Goal: Find specific page/section: Find specific page/section

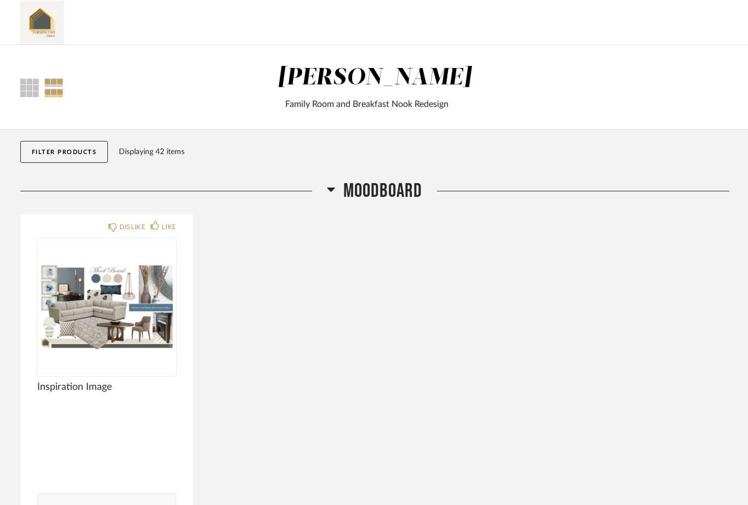
click at [331, 188] on icon at bounding box center [332, 189] width 8 height 4
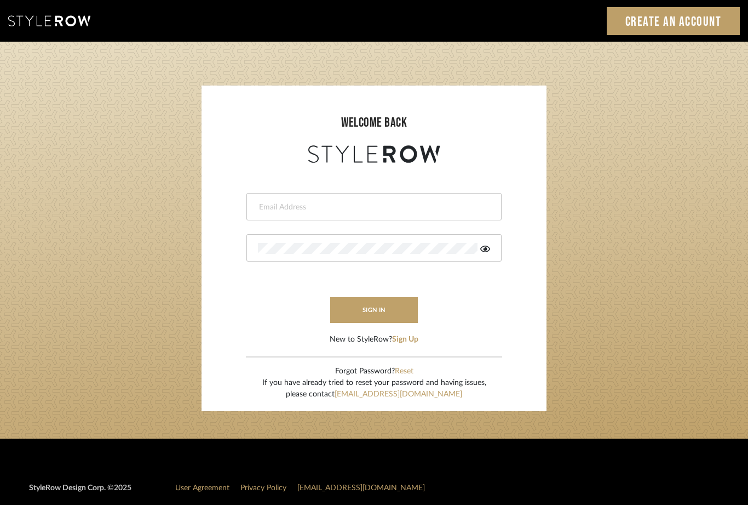
type input "eman@perspective-interiors.com"
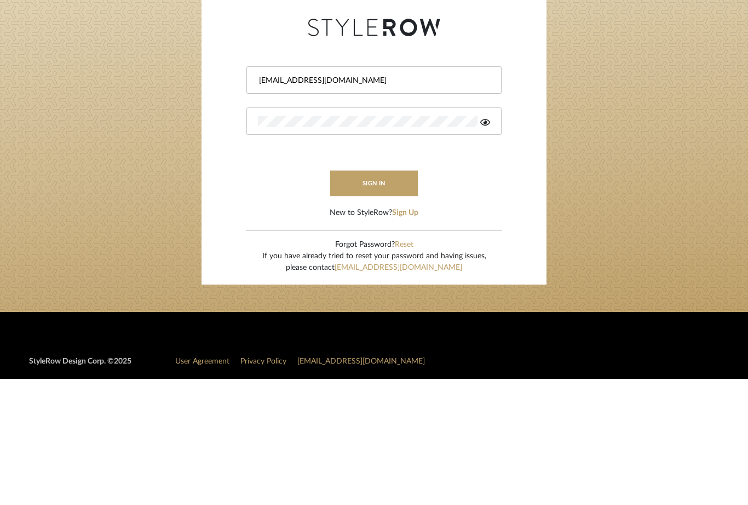
click at [481, 245] on icon at bounding box center [485, 248] width 10 height 7
click at [380, 297] on button "sign in" at bounding box center [374, 310] width 88 height 26
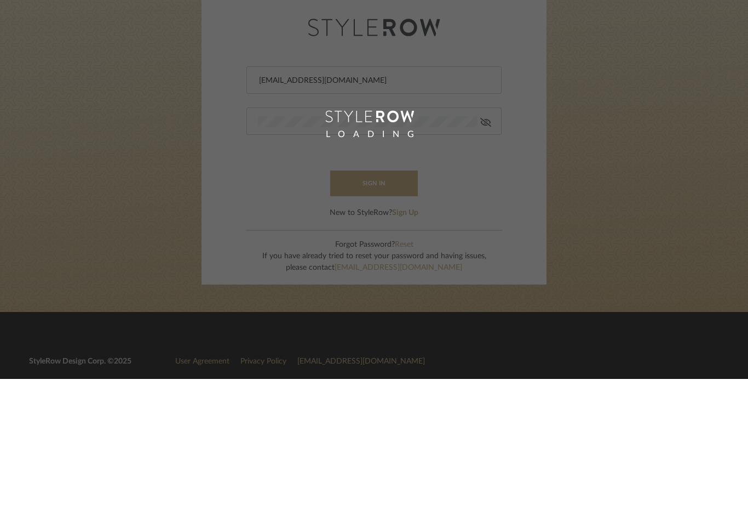
scroll to position [119, 0]
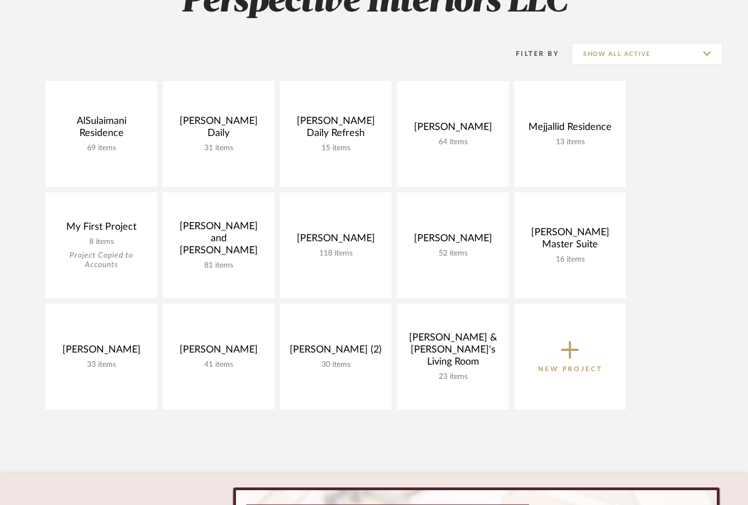
scroll to position [189, 0]
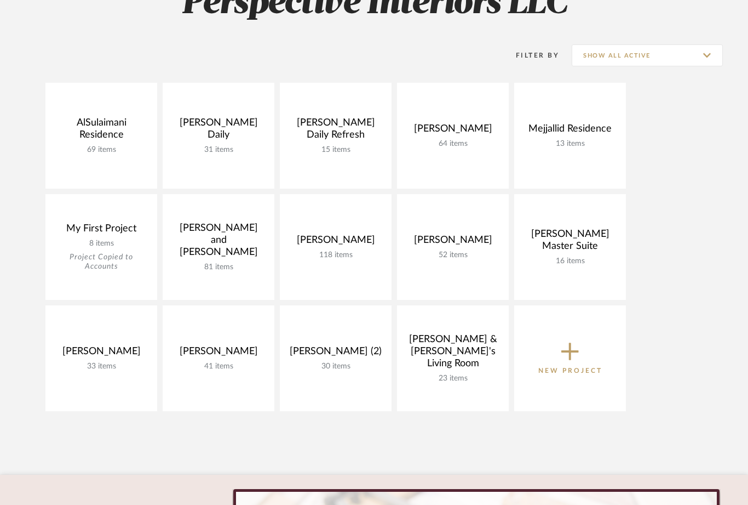
click at [0, 0] on link "Open Project" at bounding box center [0, 0] width 0 height 0
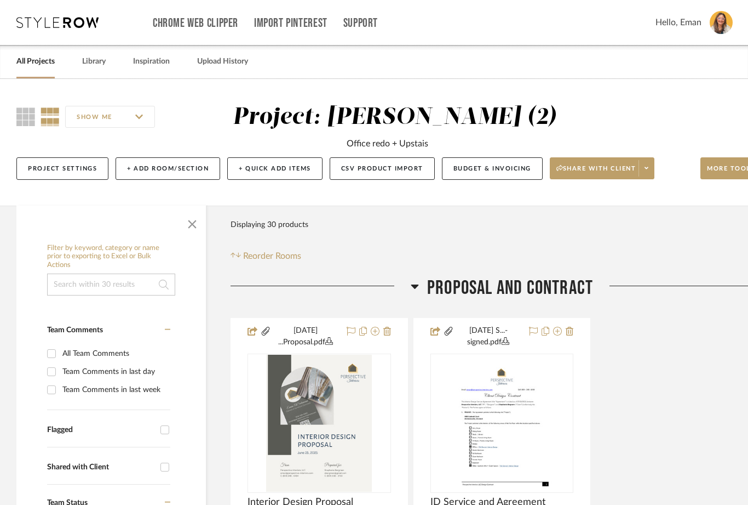
click at [651, 169] on span at bounding box center [646, 168] width 15 height 16
click at [654, 166] on span at bounding box center [646, 168] width 15 height 16
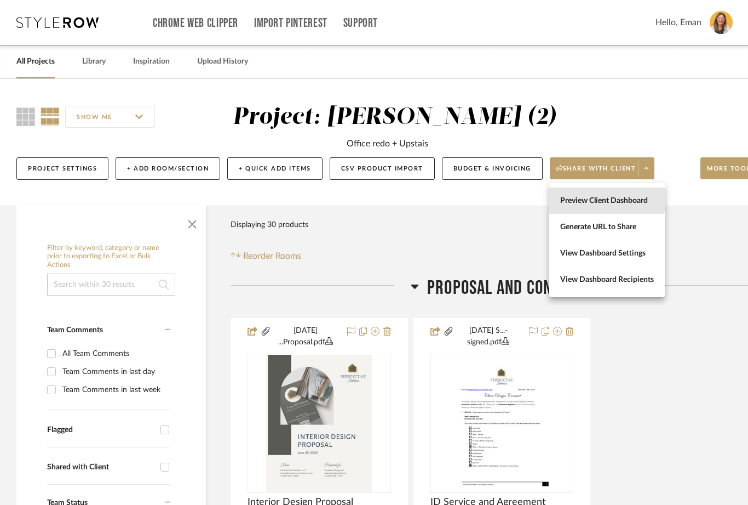
click at [606, 200] on span "Preview Client Dashboard" at bounding box center [607, 200] width 94 height 9
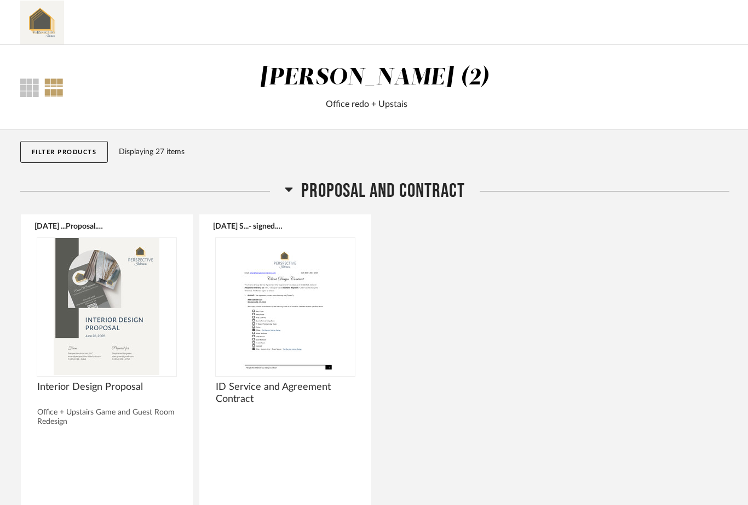
click at [288, 193] on icon at bounding box center [289, 188] width 8 height 13
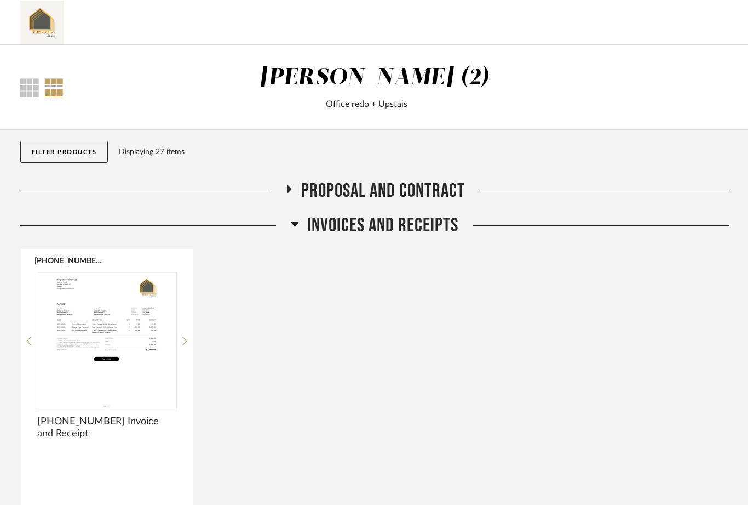
click at [295, 224] on icon at bounding box center [295, 224] width 8 height 4
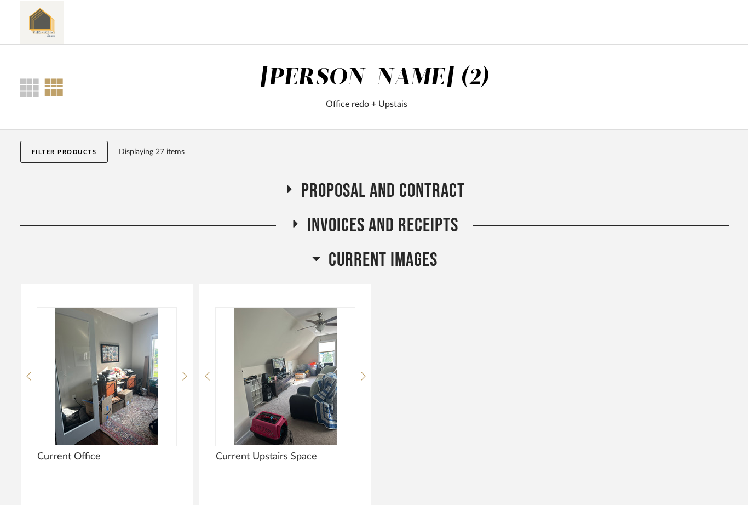
click at [317, 258] on icon at bounding box center [316, 258] width 8 height 4
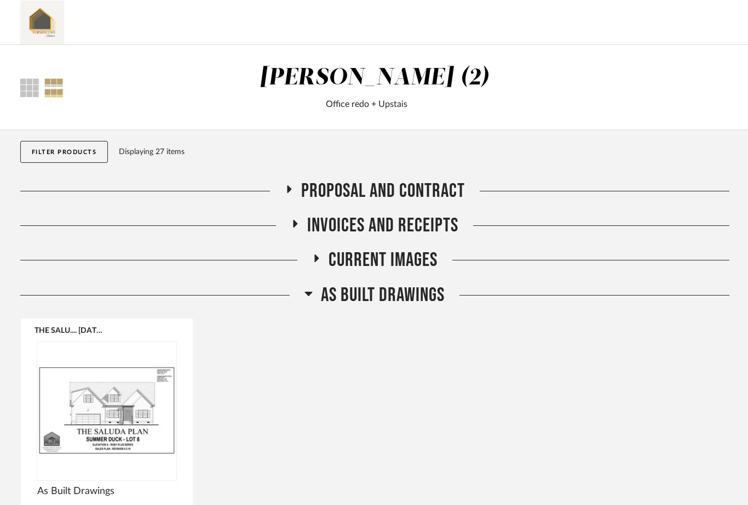
click at [310, 293] on icon at bounding box center [309, 293] width 8 height 4
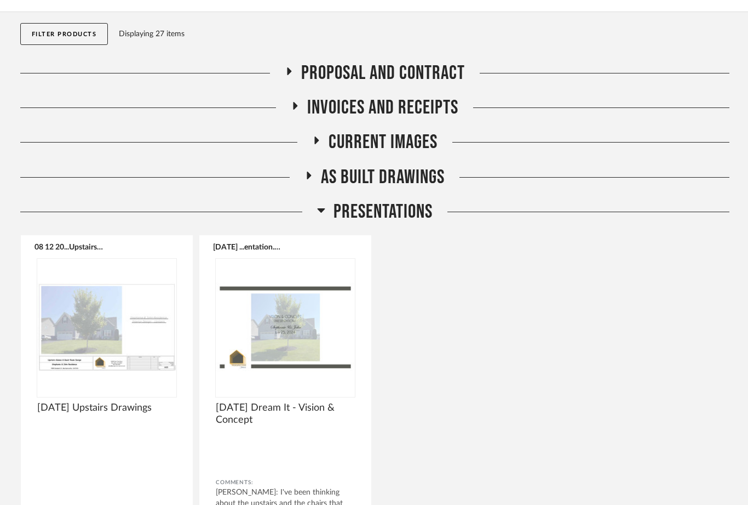
scroll to position [122, 0]
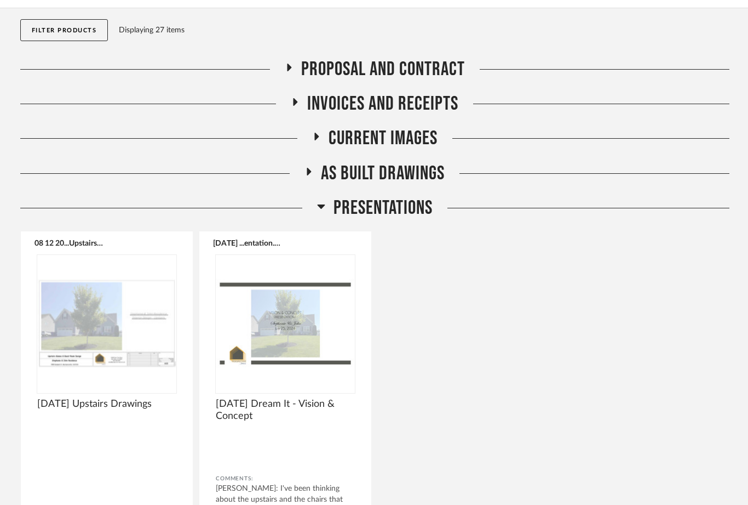
click at [121, 327] on img at bounding box center [106, 323] width 139 height 137
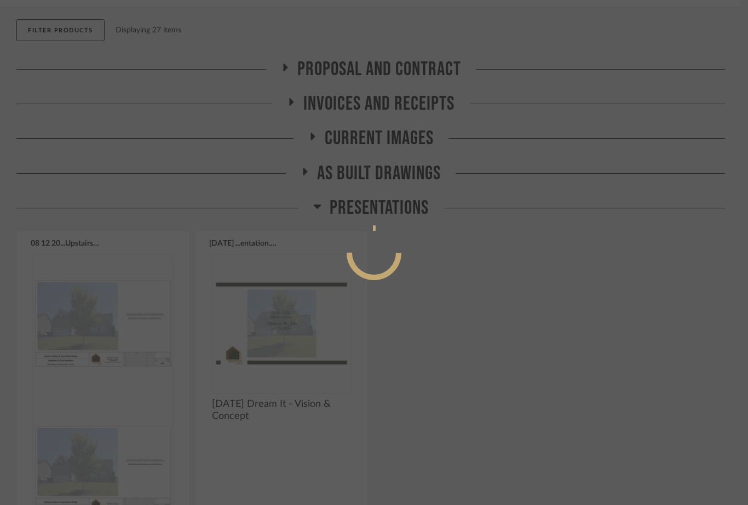
scroll to position [0, 0]
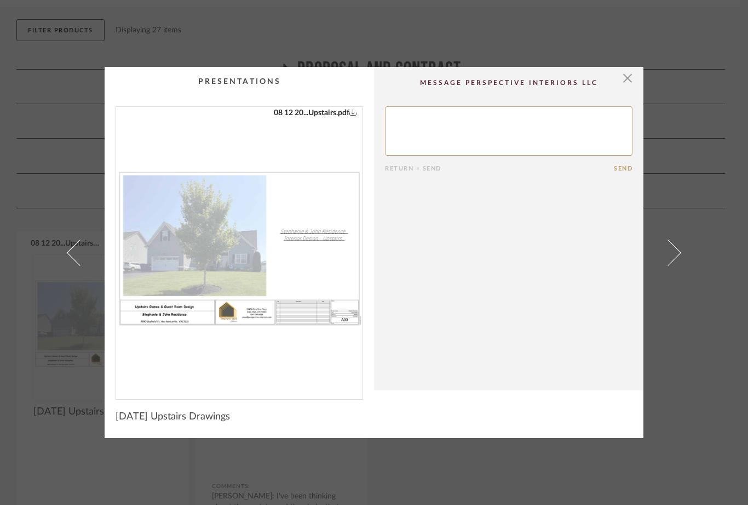
click at [302, 262] on img "0" at bounding box center [239, 248] width 247 height 283
click at [628, 80] on span "button" at bounding box center [628, 78] width 22 height 22
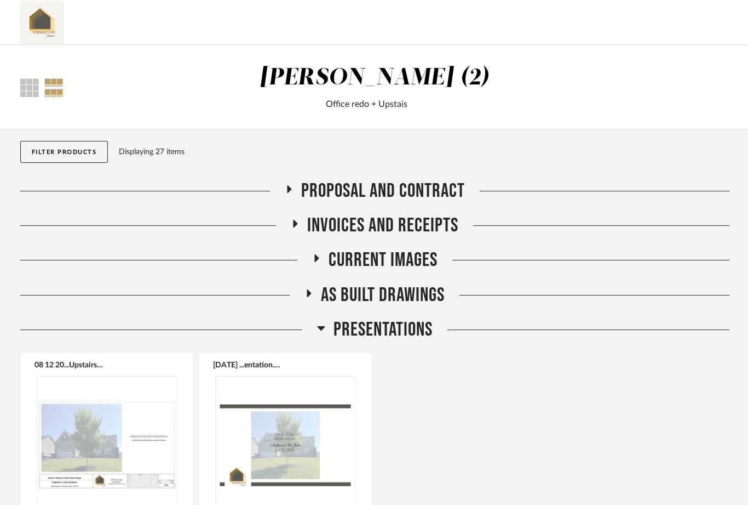
scroll to position [122, 0]
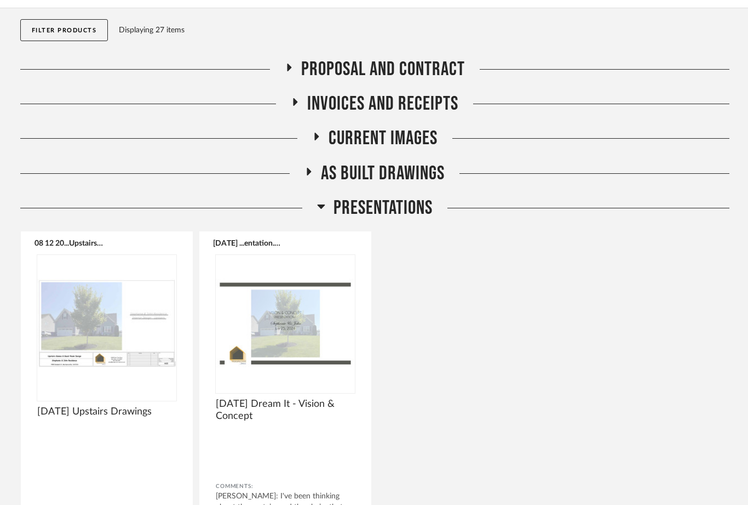
click at [317, 208] on icon at bounding box center [321, 205] width 8 height 13
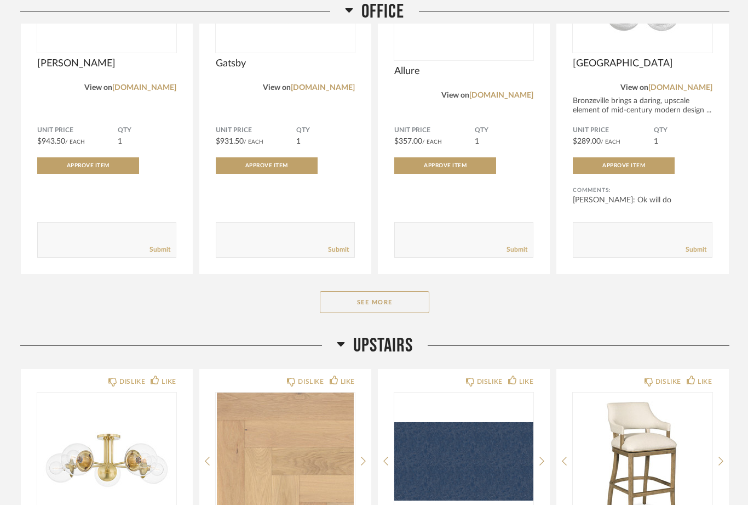
click at [392, 303] on button "See More" at bounding box center [375, 302] width 110 height 22
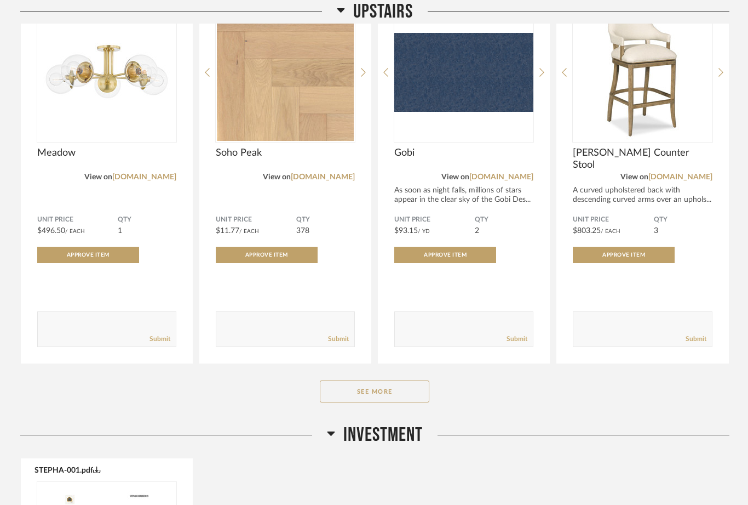
scroll to position [2044, 0]
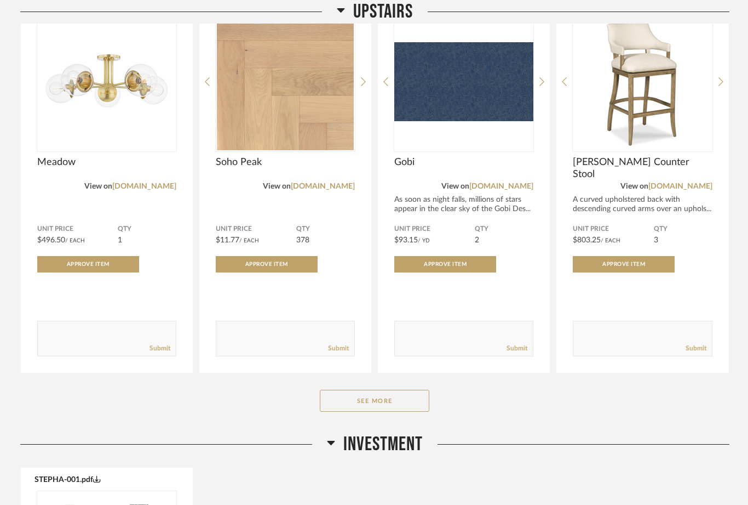
click at [396, 402] on button "See More" at bounding box center [375, 400] width 110 height 22
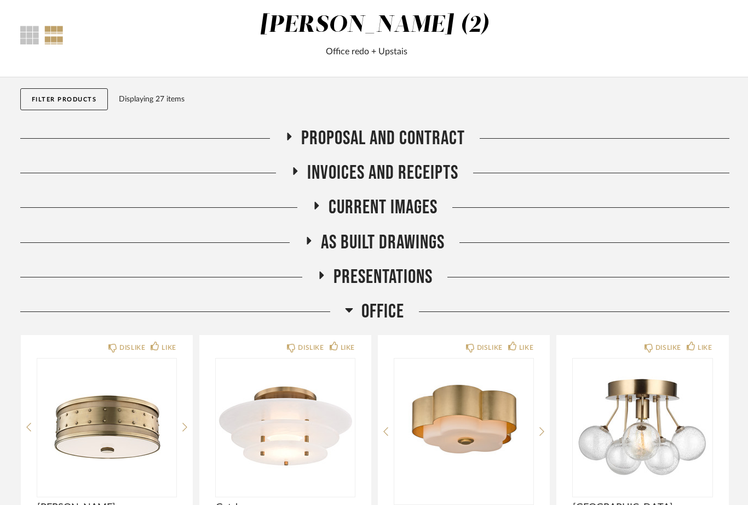
scroll to position [0, 0]
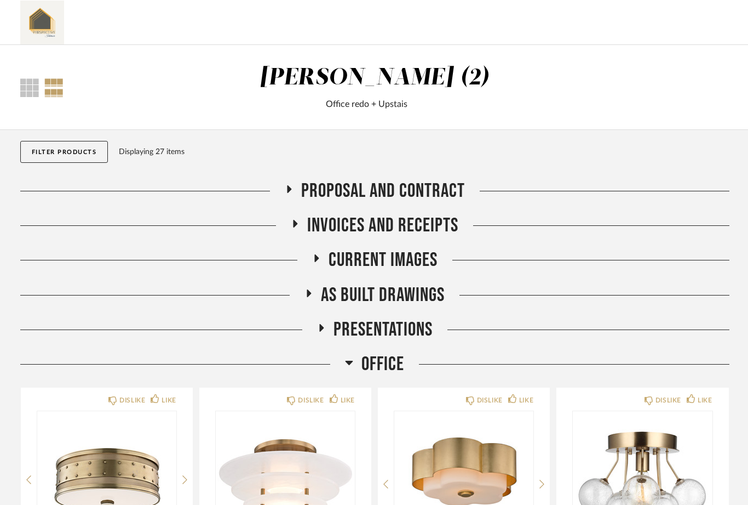
click at [321, 331] on icon at bounding box center [320, 327] width 13 height 8
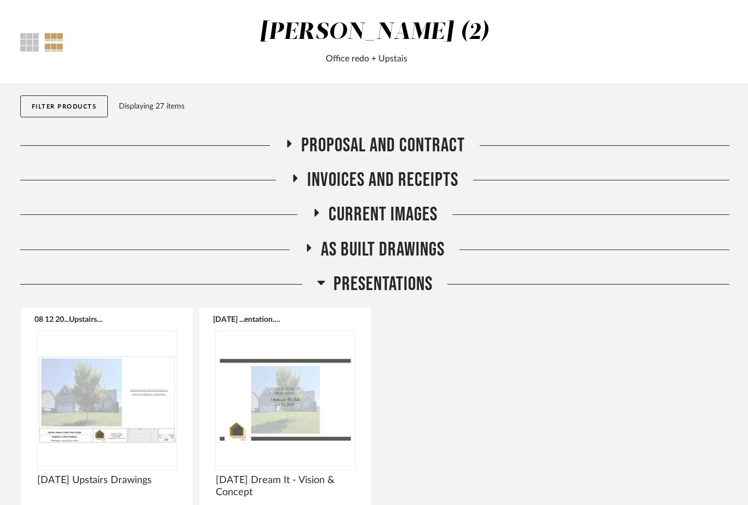
scroll to position [50, 0]
